Goal: Task Accomplishment & Management: Complete application form

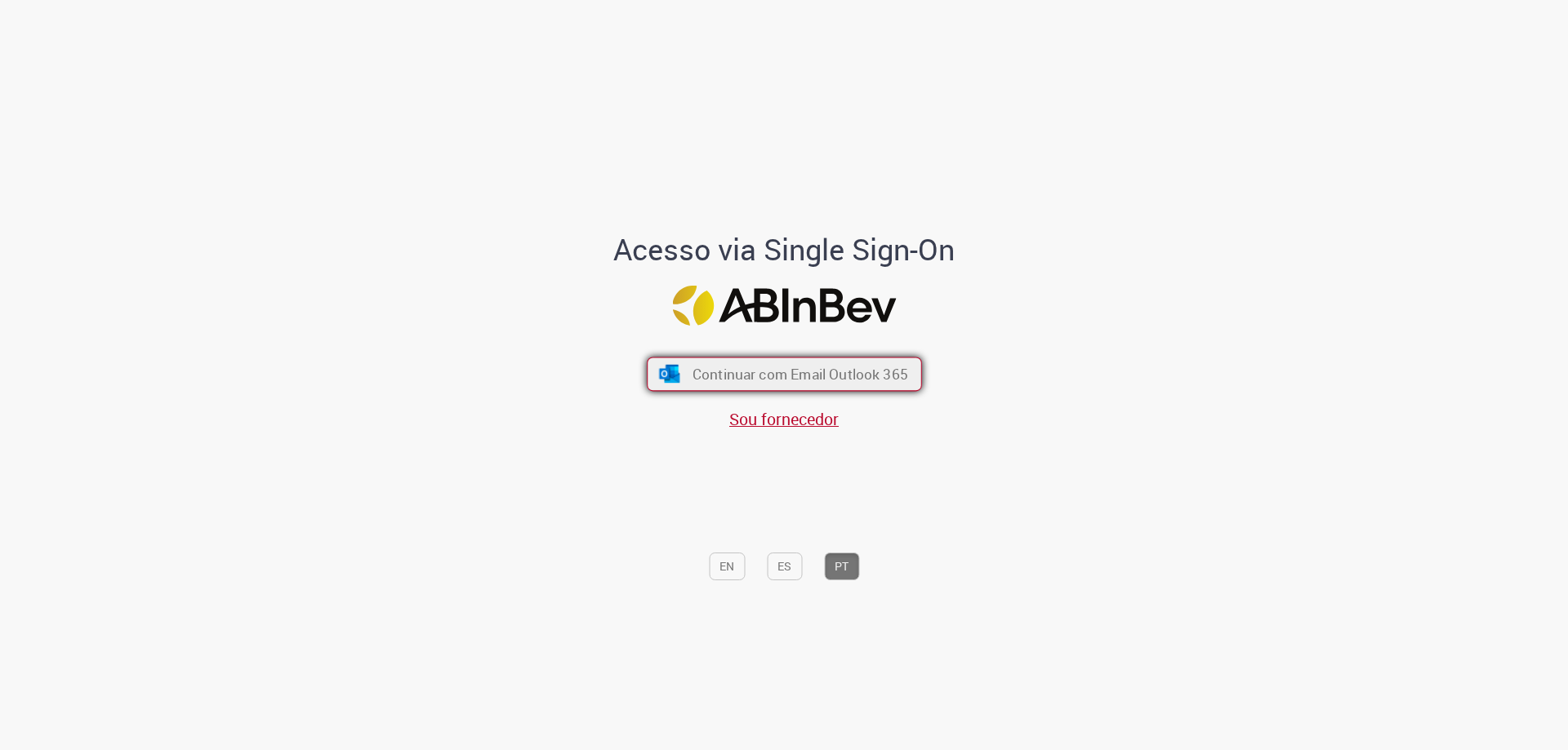
click at [711, 373] on span "Continuar com Email Outlook 365" at bounding box center [799, 374] width 216 height 19
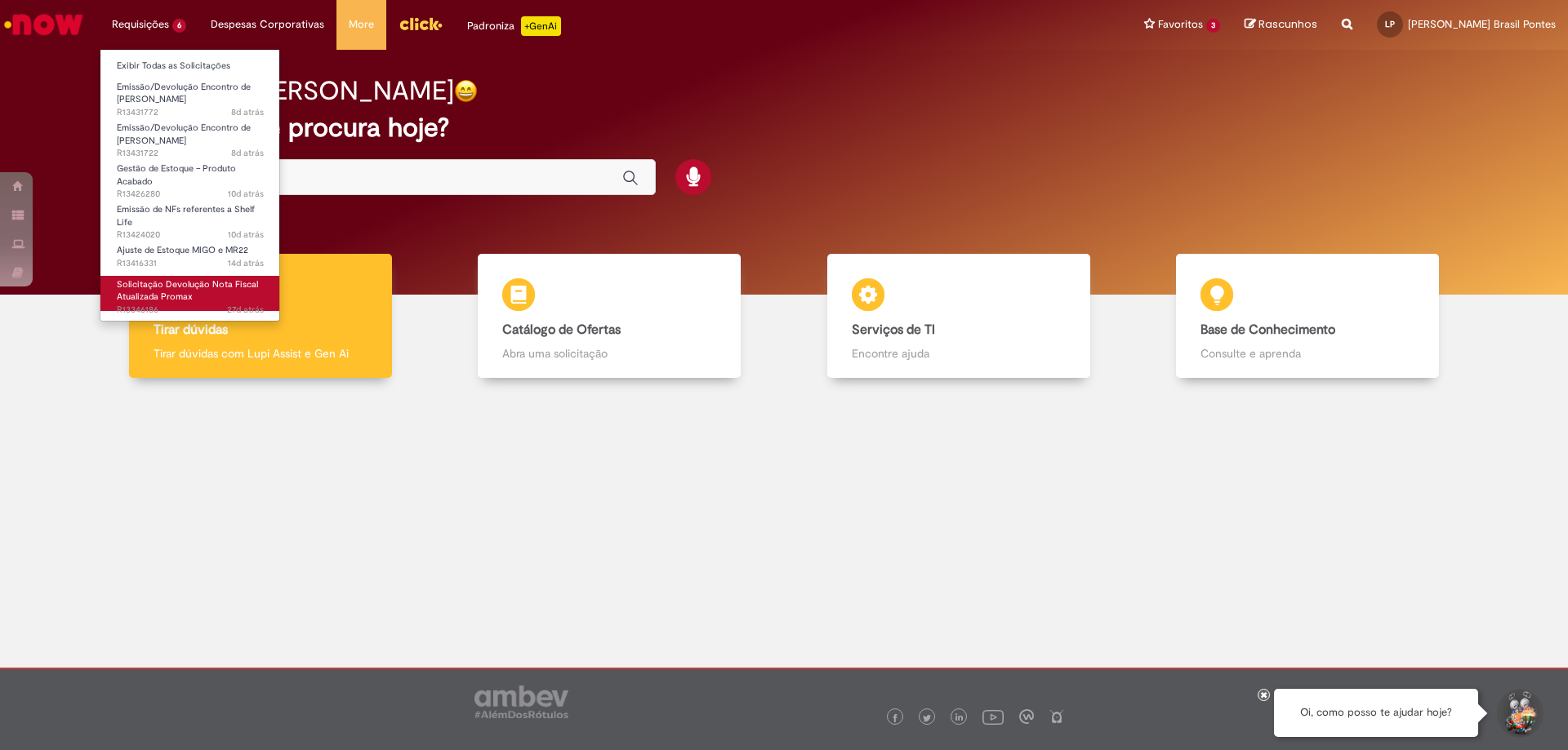
click at [170, 290] on span "Solicitação Devolução Nota Fiscal Atualizada Promax" at bounding box center [188, 290] width 141 height 25
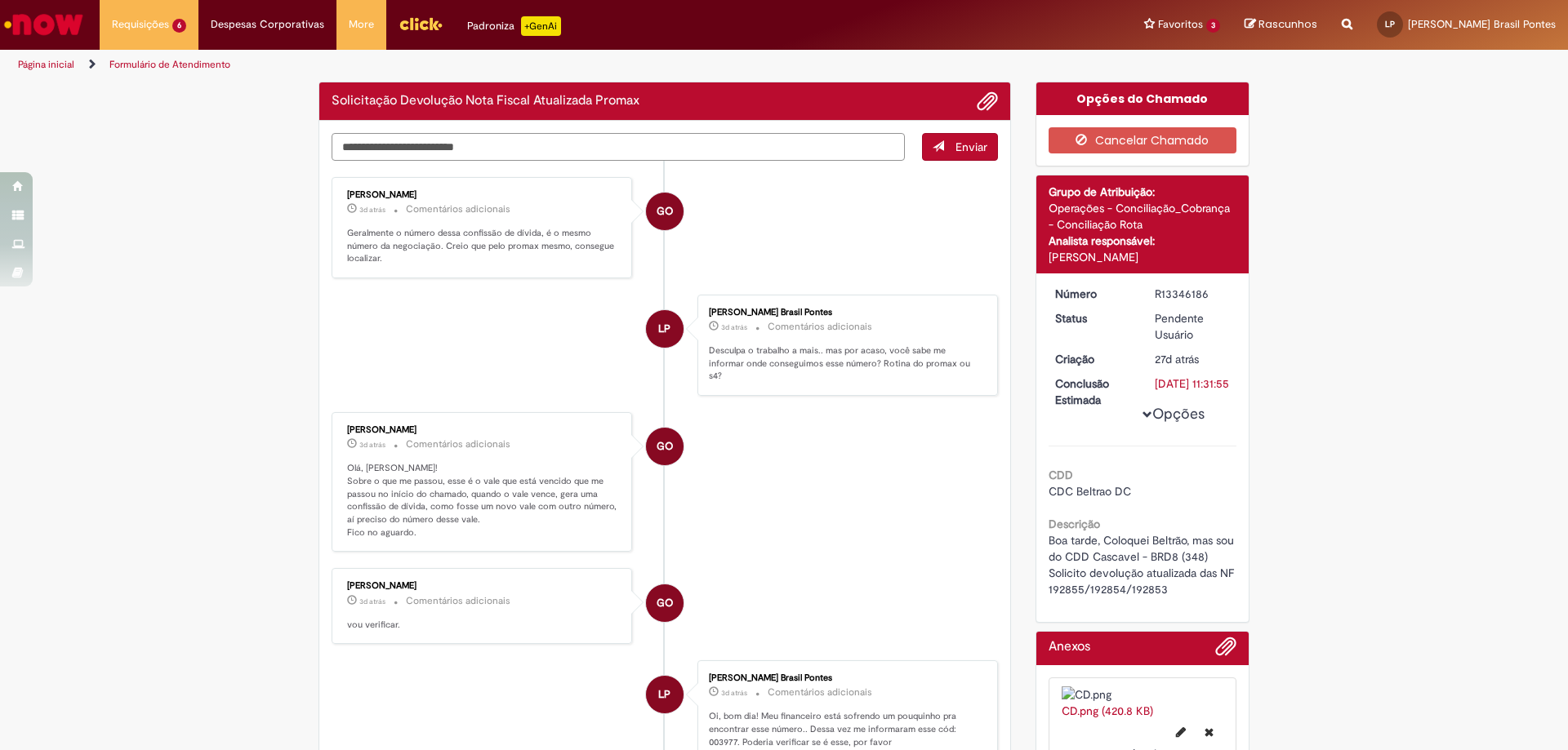
click at [563, 146] on textarea "Digite sua mensagem aqui..." at bounding box center [618, 147] width 573 height 28
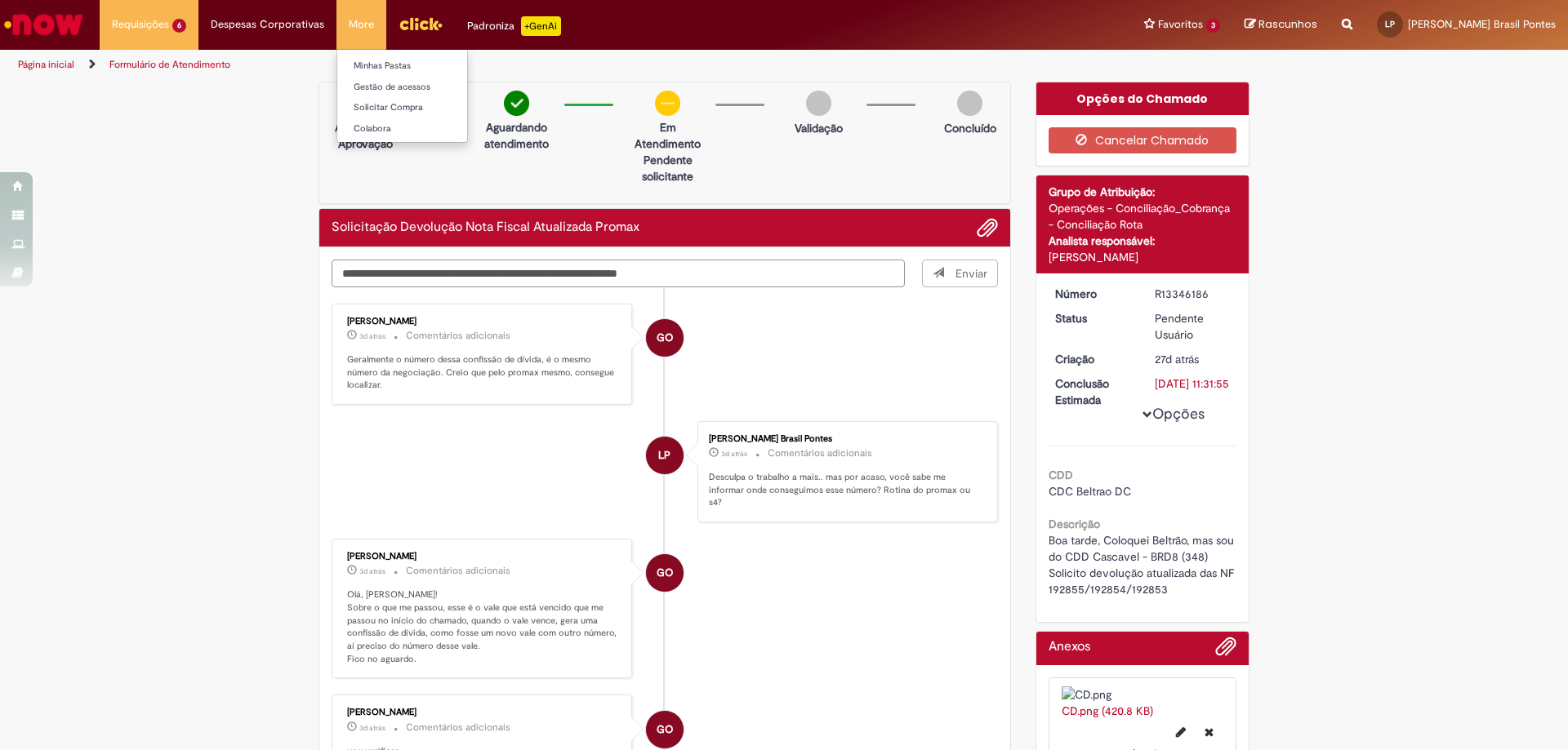
type textarea "**********"
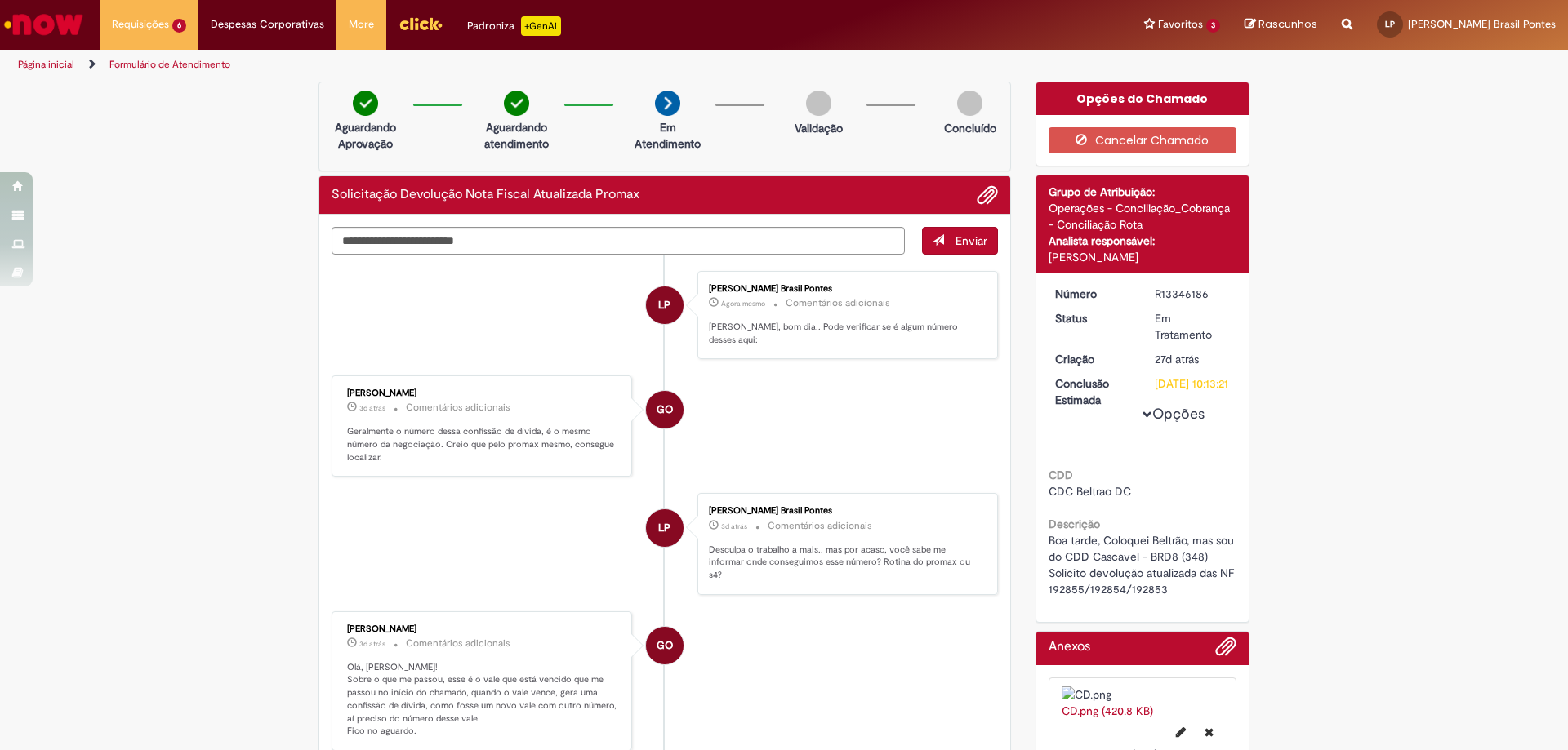
click at [974, 192] on li at bounding box center [981, 195] width 33 height 21
click at [987, 194] on span "Adicionar anexos" at bounding box center [987, 195] width 19 height 19
